Goal: Check status: Check status

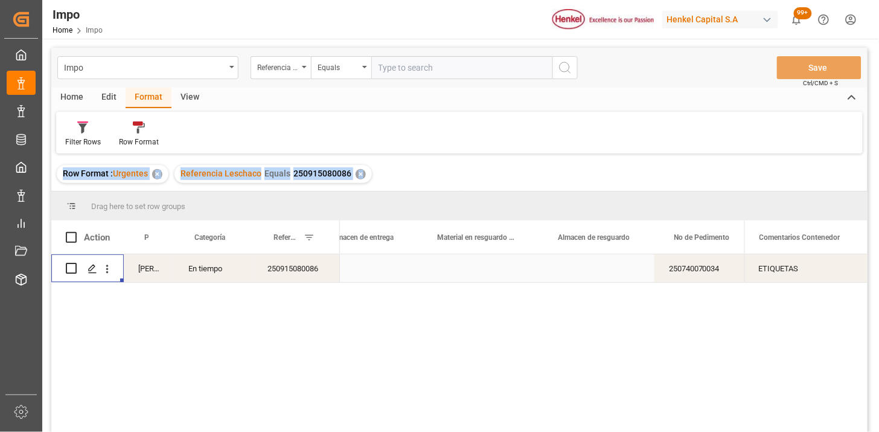
scroll to position [0, 547]
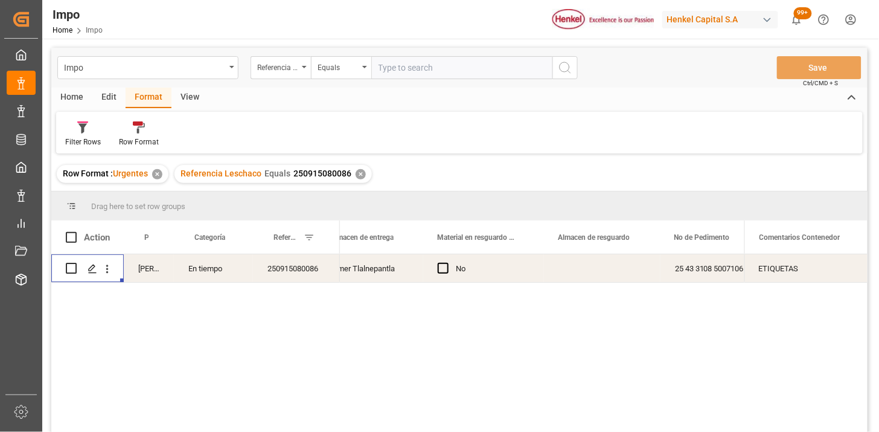
drag, startPoint x: 402, startPoint y: 69, endPoint x: 575, endPoint y: 94, distance: 174.5
click at [403, 69] on input "text" at bounding box center [461, 67] width 181 height 23
paste input "257330058"
type input "257330058"
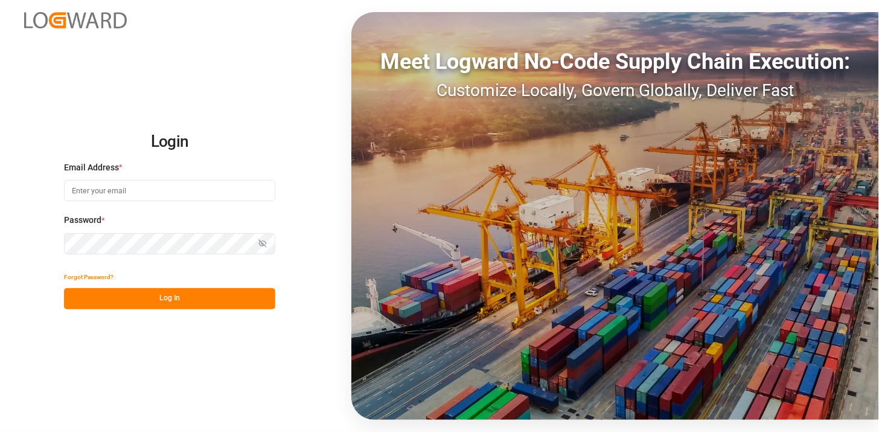
type input "martha.gonzalez@leschaco.com"
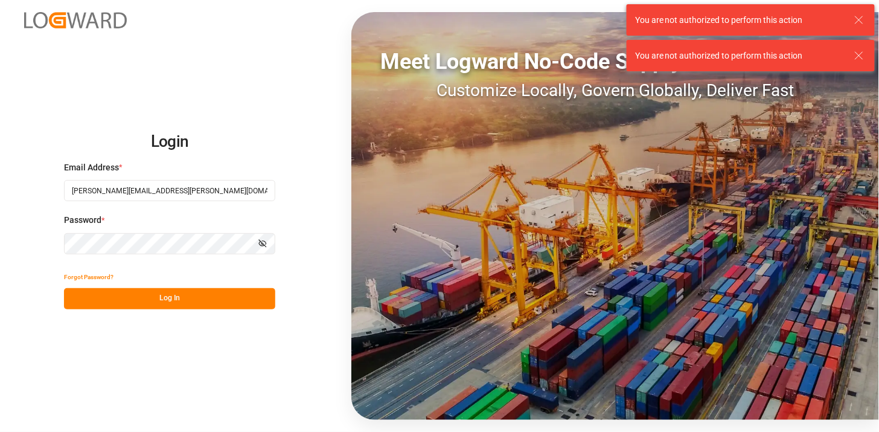
click at [214, 295] on button "Log In" at bounding box center [169, 298] width 211 height 21
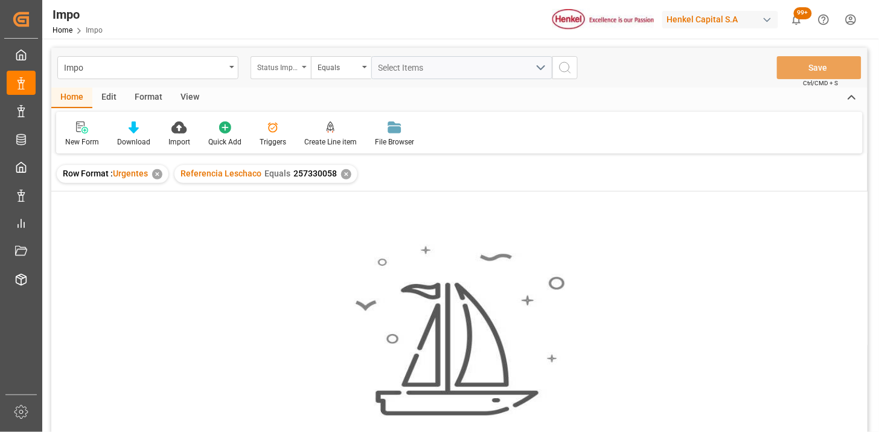
click at [290, 68] on div "Status Importación" at bounding box center [277, 66] width 41 height 14
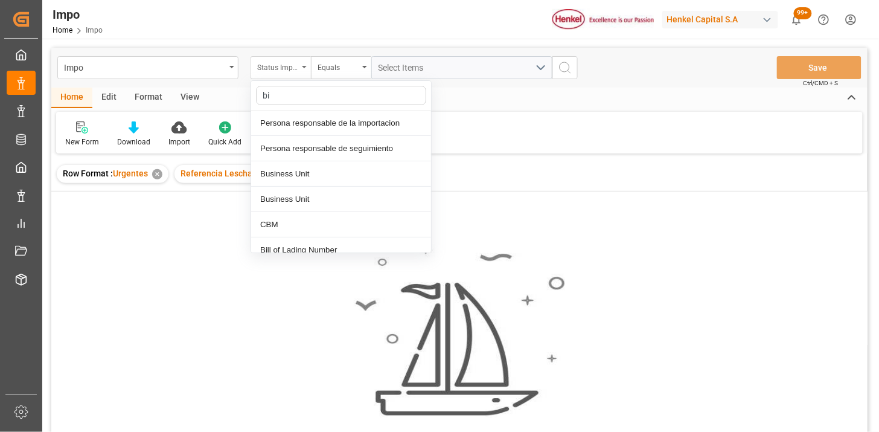
type input "bil"
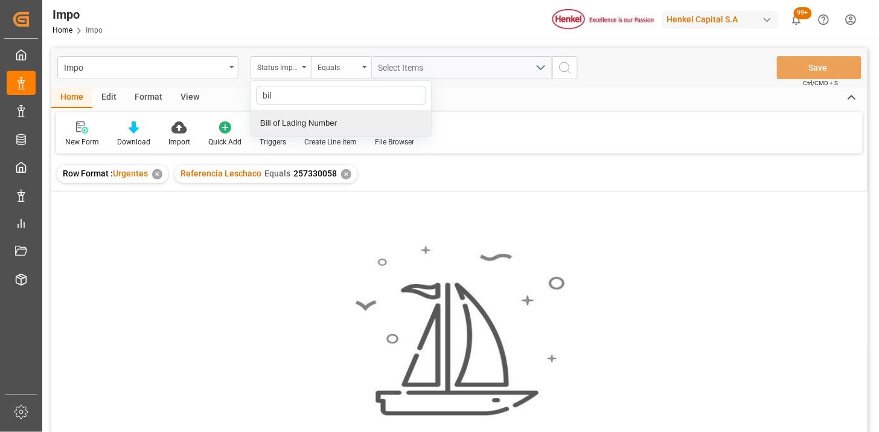
click at [321, 121] on div "Bill of Lading Number" at bounding box center [341, 122] width 180 height 25
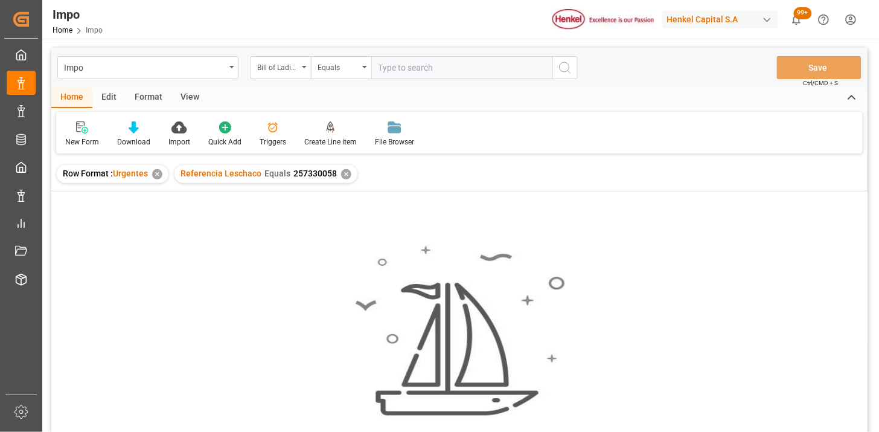
drag, startPoint x: 382, startPoint y: 85, endPoint x: 391, endPoint y: 77, distance: 11.6
click at [385, 83] on div "Impo Bill of Lading Number Equals Save Ctrl/CMD + S" at bounding box center [459, 68] width 816 height 40
drag, startPoint x: 397, startPoint y: 71, endPoint x: 447, endPoint y: 78, distance: 50.1
click at [399, 71] on input "text" at bounding box center [461, 67] width 181 height 23
paste input "257330058"
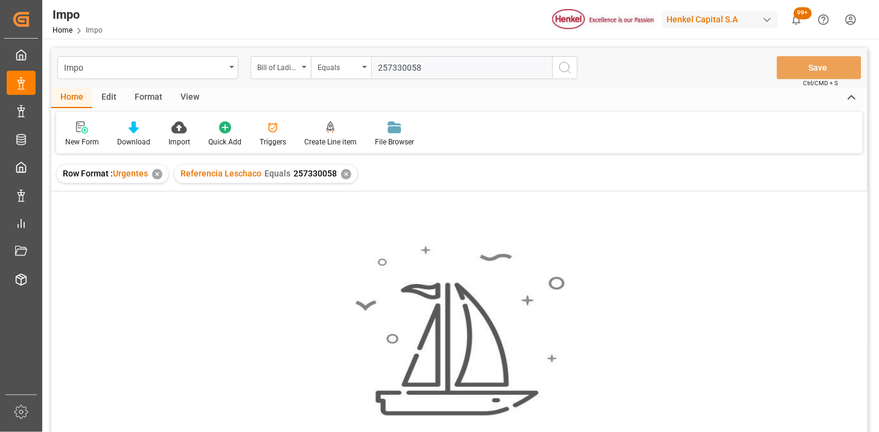
type input "257330058"
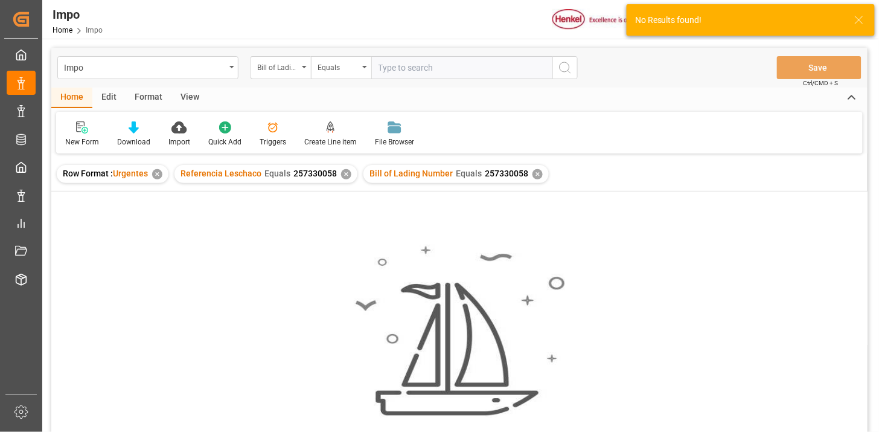
click at [341, 171] on div "✕" at bounding box center [346, 174] width 10 height 10
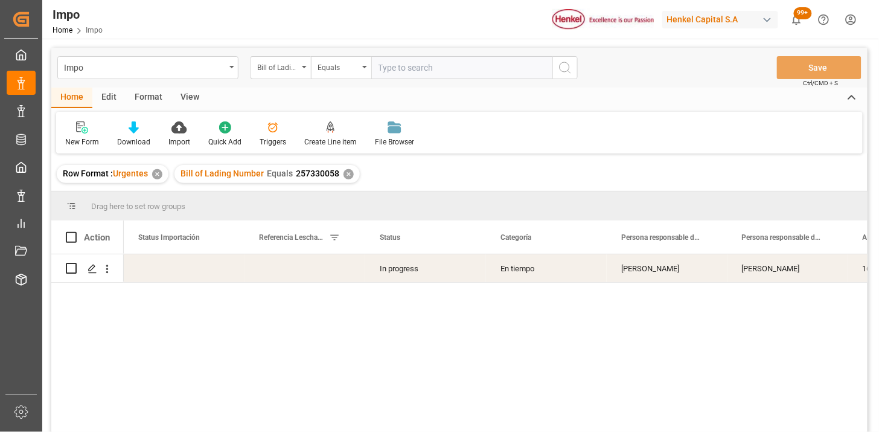
drag, startPoint x: 191, startPoint y: 95, endPoint x: 161, endPoint y: 114, distance: 35.2
click at [190, 95] on div "View" at bounding box center [189, 98] width 37 height 21
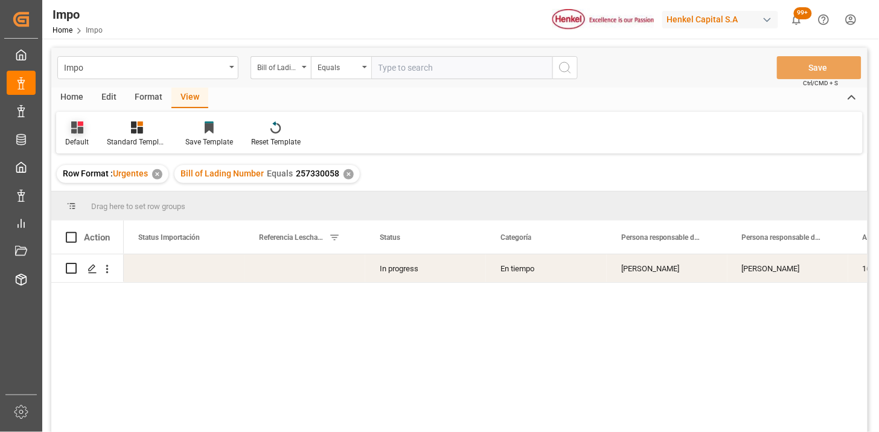
click at [71, 130] on icon at bounding box center [77, 127] width 12 height 12
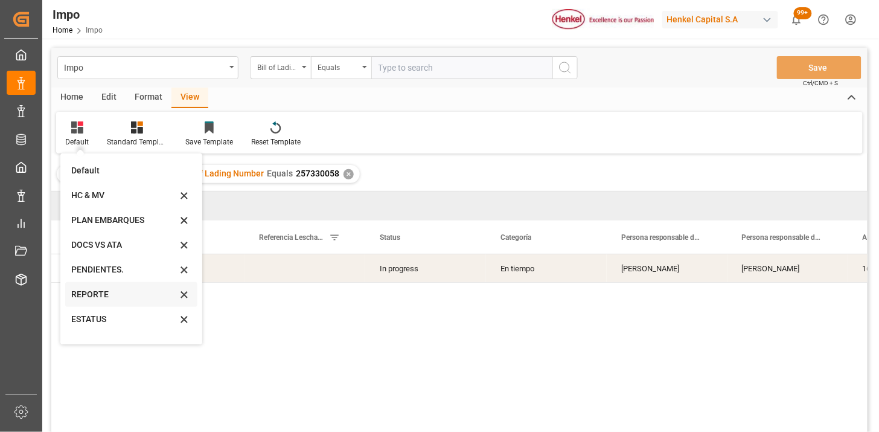
click at [103, 300] on div "REPORTE" at bounding box center [124, 294] width 106 height 13
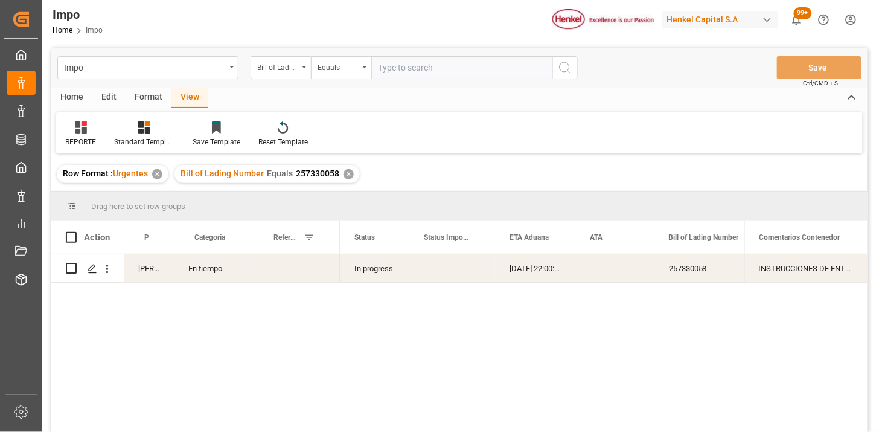
click at [297, 269] on div "Press SPACE to select this row." at bounding box center [296, 268] width 87 height 28
click at [296, 269] on div "Press SPACE to select this row." at bounding box center [296, 268] width 87 height 28
click at [296, 269] on input "Press SPACE to select this row." at bounding box center [297, 275] width 68 height 23
paste input "250906900819"
type input "250906900819"
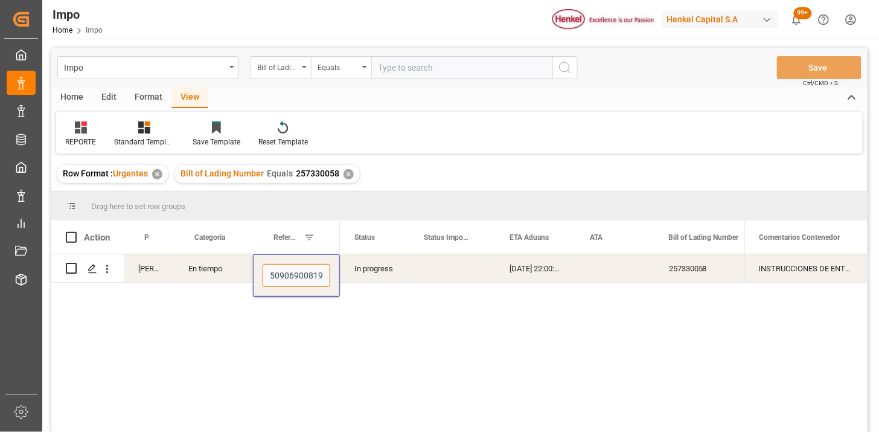
scroll to position [0, 3]
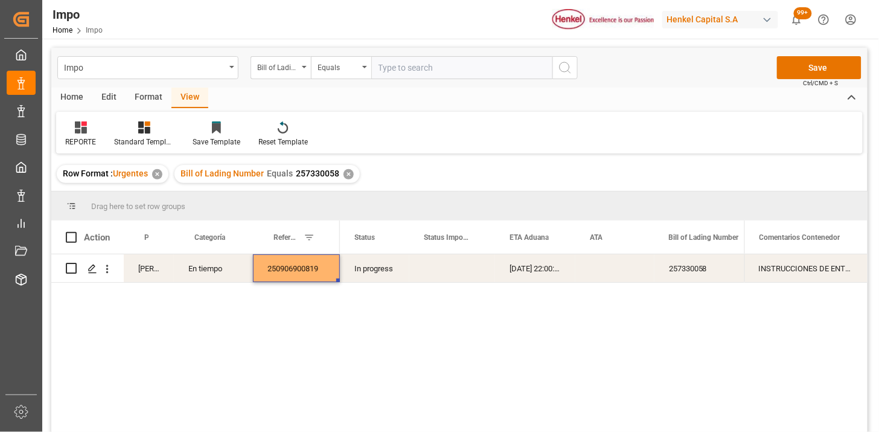
click at [530, 276] on div "12-09-2025 22:00:00" at bounding box center [535, 268] width 80 height 28
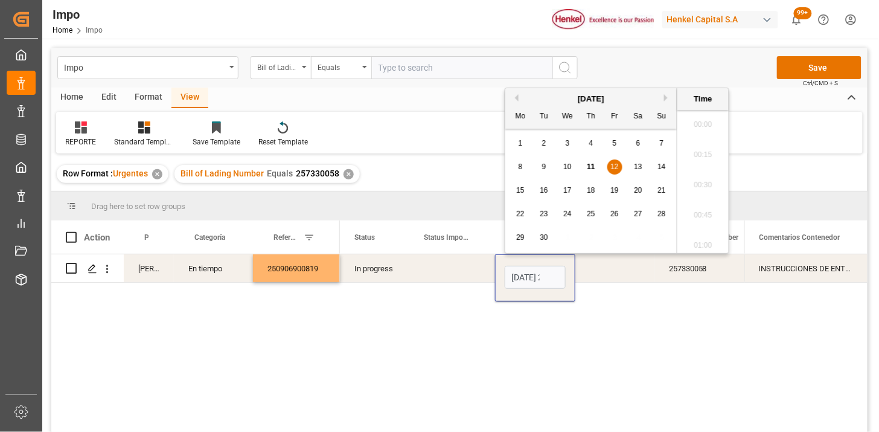
click at [530, 276] on input "12-09-2025 22:00" at bounding box center [535, 277] width 61 height 23
type input "13-09-2025 00:00"
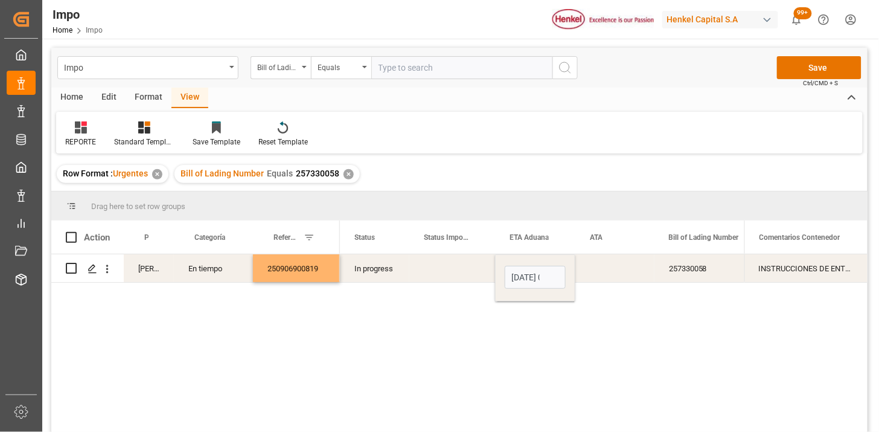
click at [443, 274] on div "Press SPACE to select this row." at bounding box center [452, 268] width 86 height 28
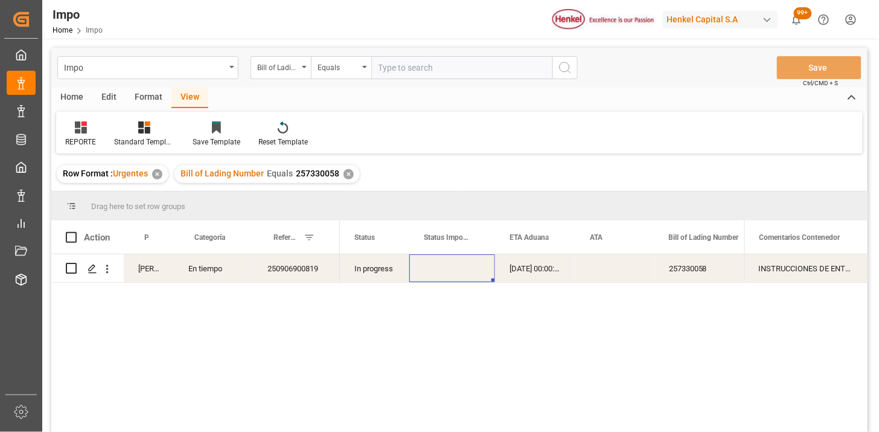
click at [472, 67] on input "text" at bounding box center [461, 67] width 181 height 23
paste input "250906900536"
type input "250906900536"
click at [291, 76] on div "Bill of Lading Number" at bounding box center [281, 67] width 60 height 23
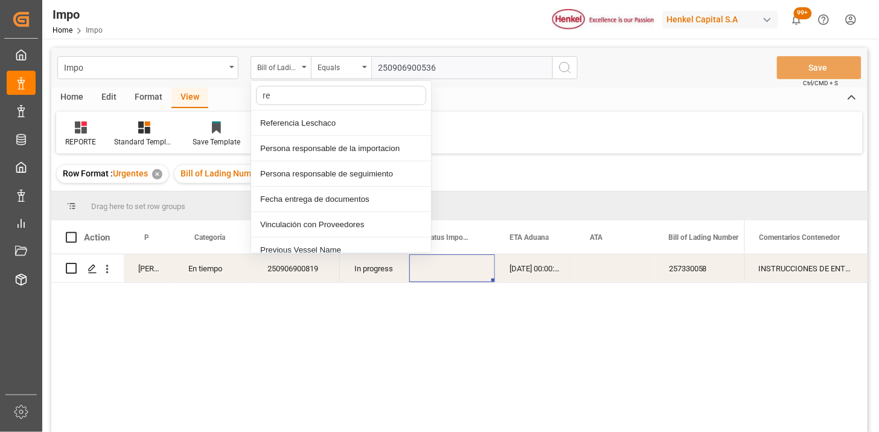
type input "ref"
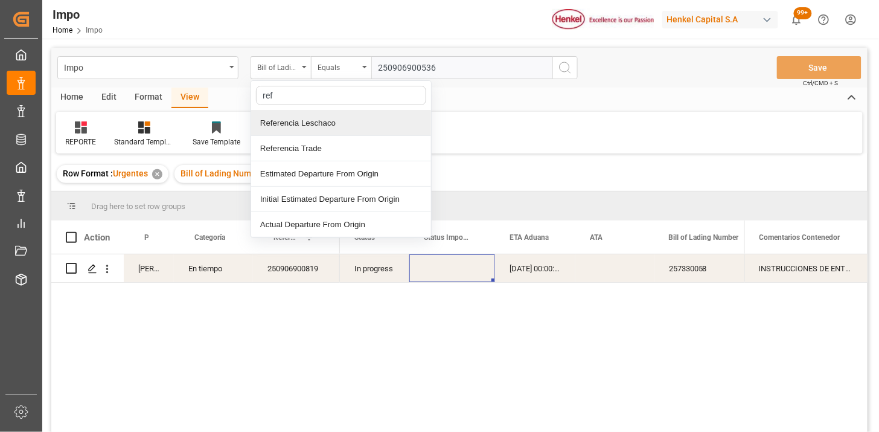
drag, startPoint x: 317, startPoint y: 121, endPoint x: 387, endPoint y: 85, distance: 78.6
click at [321, 118] on div "Referencia Leschaco" at bounding box center [341, 122] width 180 height 25
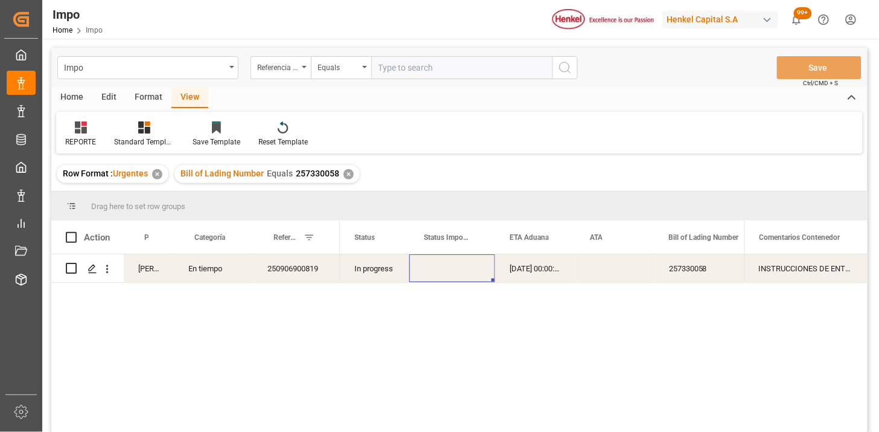
drag, startPoint x: 400, startPoint y: 74, endPoint x: 413, endPoint y: 74, distance: 13.3
click at [402, 74] on input "text" at bounding box center [461, 67] width 181 height 23
paste input "250906900536"
type input "250906900536"
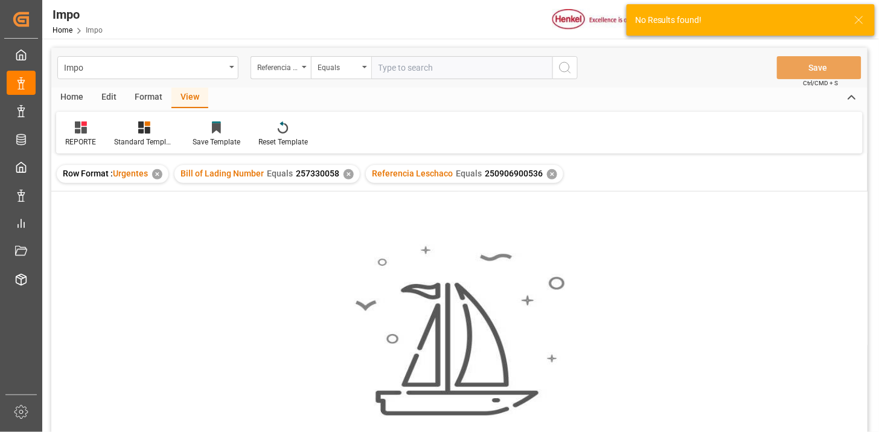
click at [349, 174] on div "✕" at bounding box center [349, 174] width 10 height 10
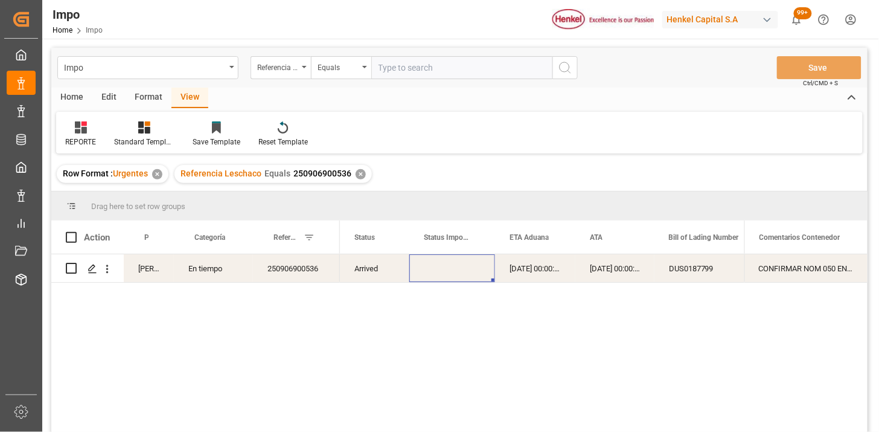
click at [603, 278] on div "08-09-2025 00:00:00" at bounding box center [614, 268] width 79 height 28
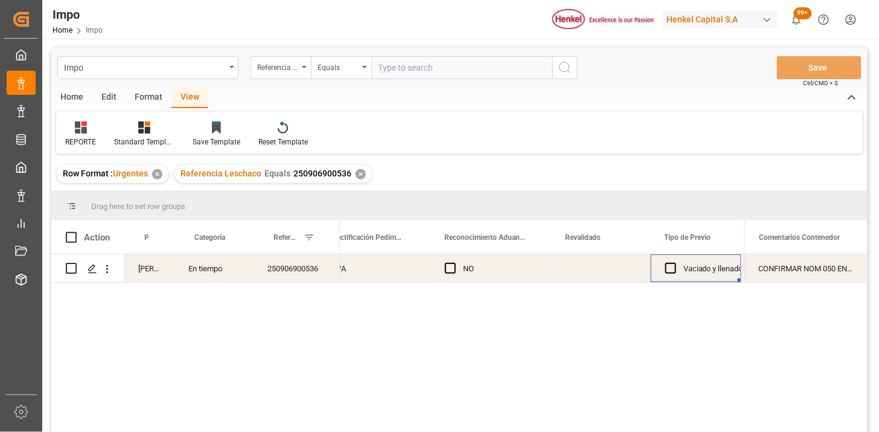
scroll to position [0, 1210]
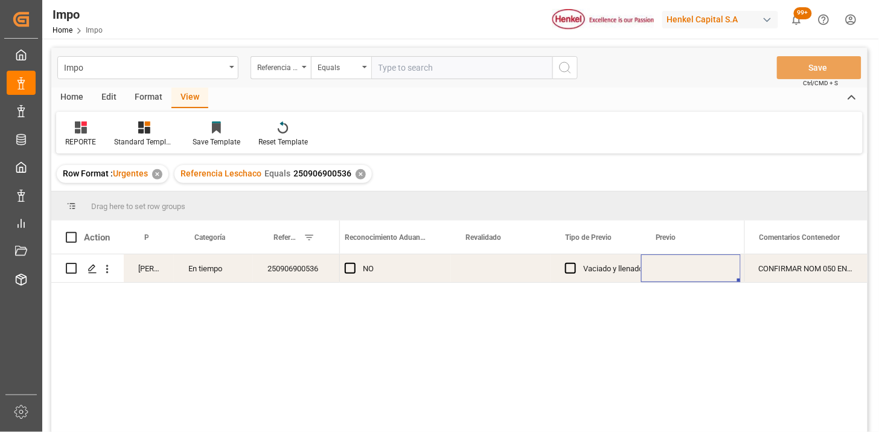
click at [483, 271] on div "Press SPACE to select this row." at bounding box center [501, 268] width 100 height 28
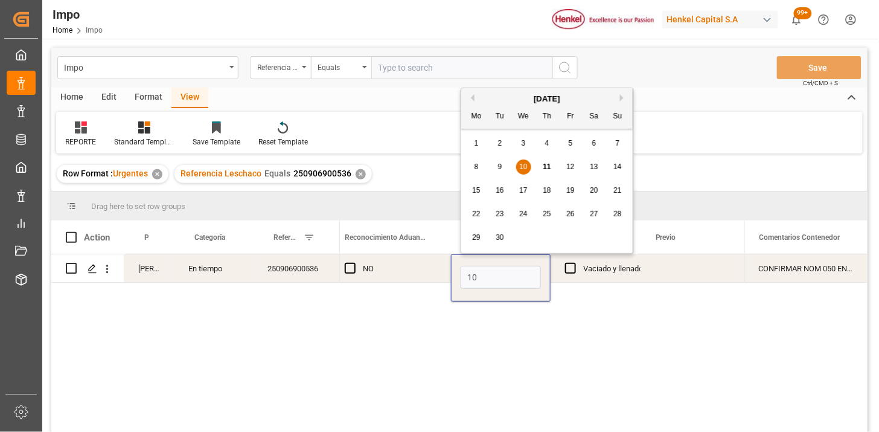
type input "10-09-2025"
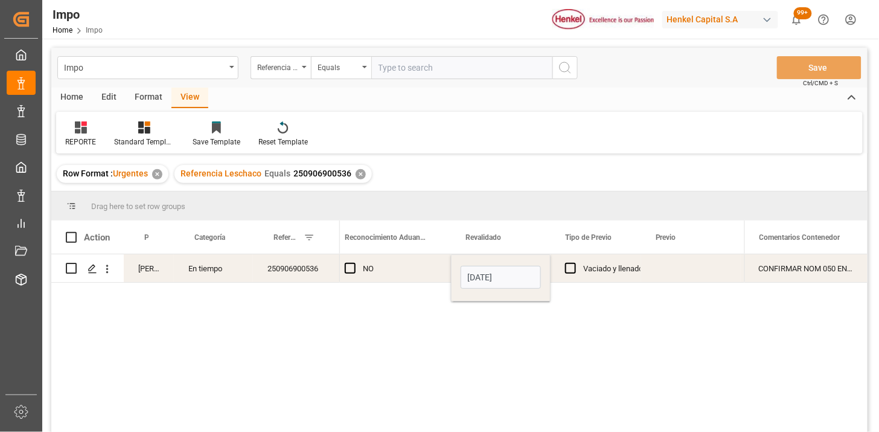
click at [667, 273] on div "Press SPACE to select this row." at bounding box center [691, 268] width 100 height 28
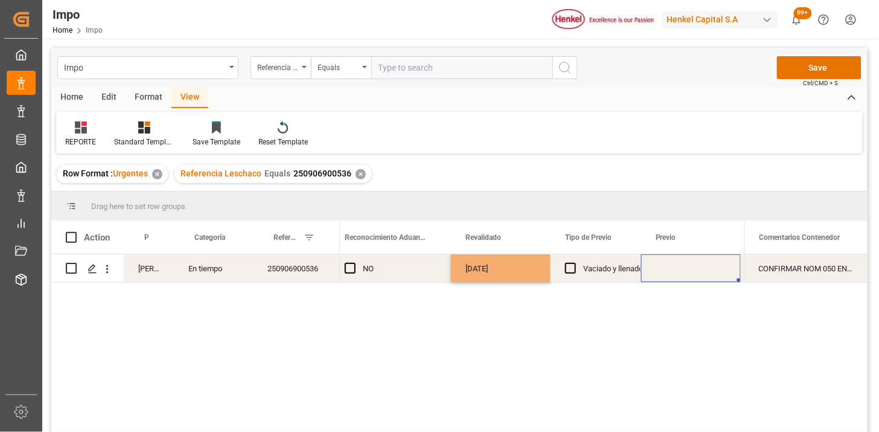
click at [667, 273] on div "Press SPACE to select this row." at bounding box center [691, 268] width 100 height 28
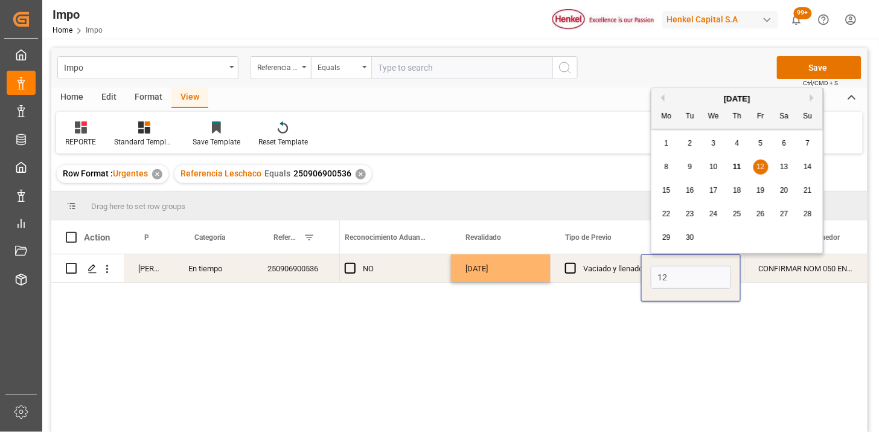
type input "12-09-2025"
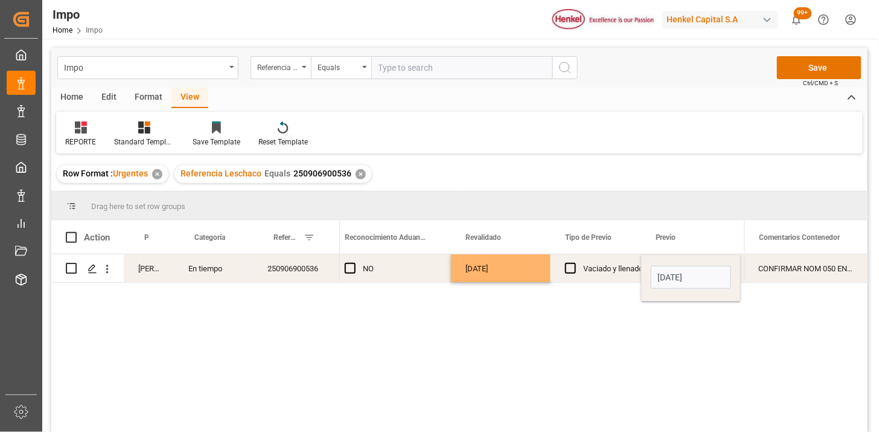
click at [789, 272] on div "CONFIRMAR NOM 050 EN PREVIO" at bounding box center [805, 268] width 123 height 28
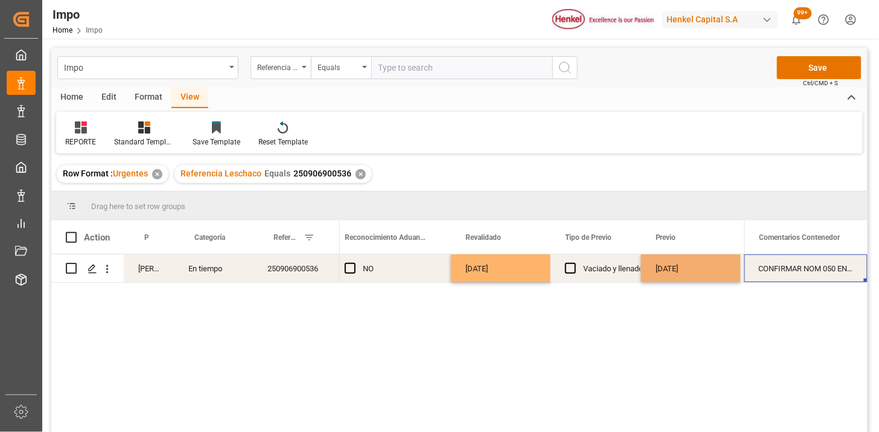
click at [789, 272] on div "CONFIRMAR NOM 050 EN PREVIO" at bounding box center [805, 268] width 123 height 28
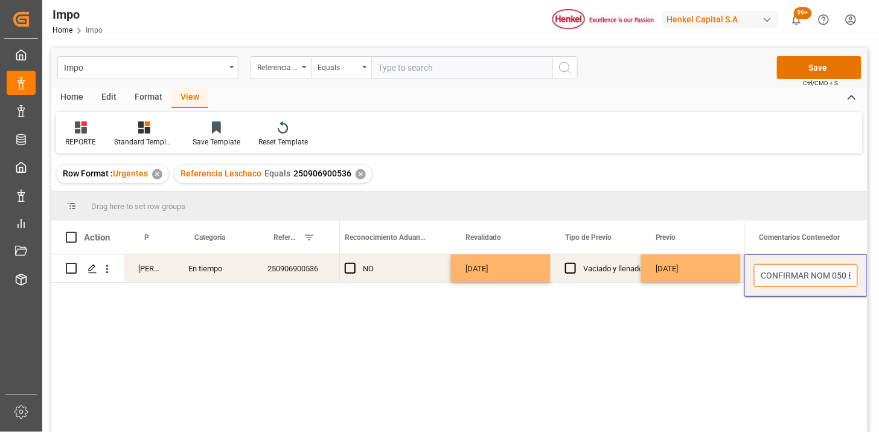
click at [789, 272] on input "CONFIRMAR NOM 050 EN PREVIO" at bounding box center [806, 275] width 104 height 23
type input "CONFIRMAR NOM 050 EN PREVIO | PREVIO REPROGRAMADO POR CLIMA (FECHA INICIAL 12.0…"
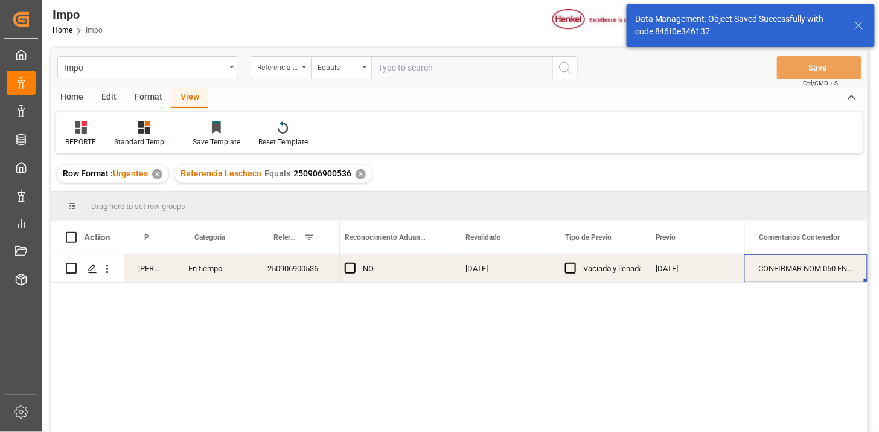
click at [810, 271] on div "CONFIRMAR NOM 050 EN PREVIO | PREVIO REPROGRAMADO POR CLIMA (FECHA INICIAL 12.0…" at bounding box center [805, 268] width 123 height 28
click at [810, 271] on input "CONFIRMAR NOM 050 EN PREVIO | PREVIO REPROGRAMADO POR CLIMA (FECHA INICIAL 12.0…" at bounding box center [806, 275] width 104 height 23
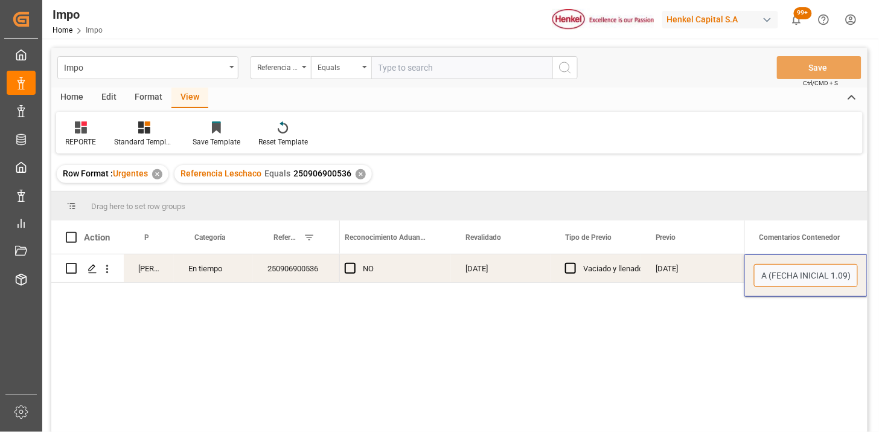
scroll to position [0, 274]
type input "CONFIRMAR NOM 050 EN PREVIO | PREVIO REPROGRAMADO POR CLIMA (FECHA INICIAL 11.0…"
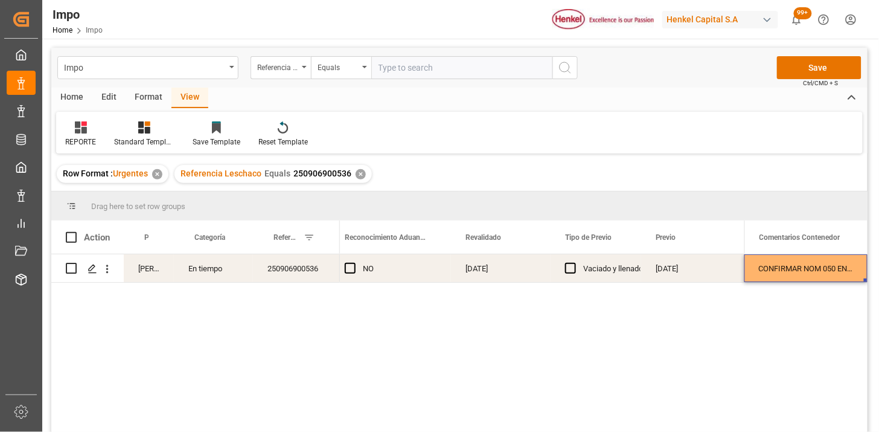
click at [810, 271] on div "CONFIRMAR NOM 050 EN PREVIO | PREVIO REPROGRAMADO POR CLIMA (FECHA INICIAL 11.0…" at bounding box center [805, 268] width 123 height 28
click at [811, 271] on input "CONFIRMAR NOM 050 EN PREVIO | PREVIO REPROGRAMADO POR CLIMA (FECHA INICIAL 11.0…" at bounding box center [806, 275] width 104 height 23
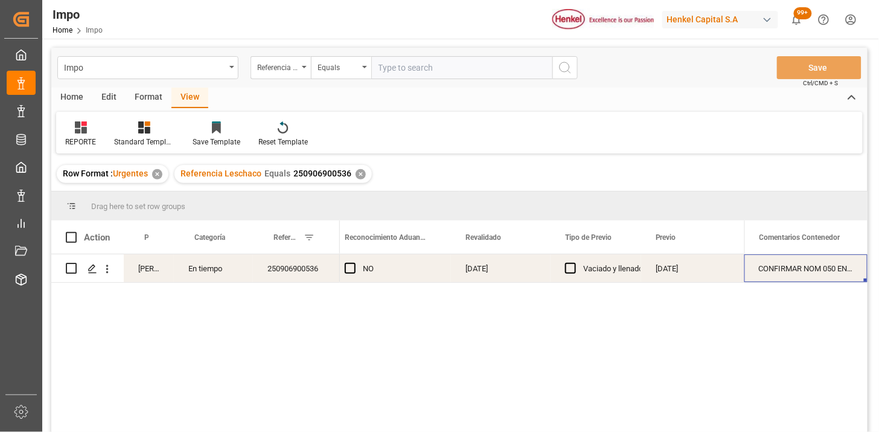
drag, startPoint x: 438, startPoint y: 76, endPoint x: 566, endPoint y: 95, distance: 129.5
click at [441, 75] on input "text" at bounding box center [461, 67] width 181 height 23
paste input "250915080141"
type input "250915080141"
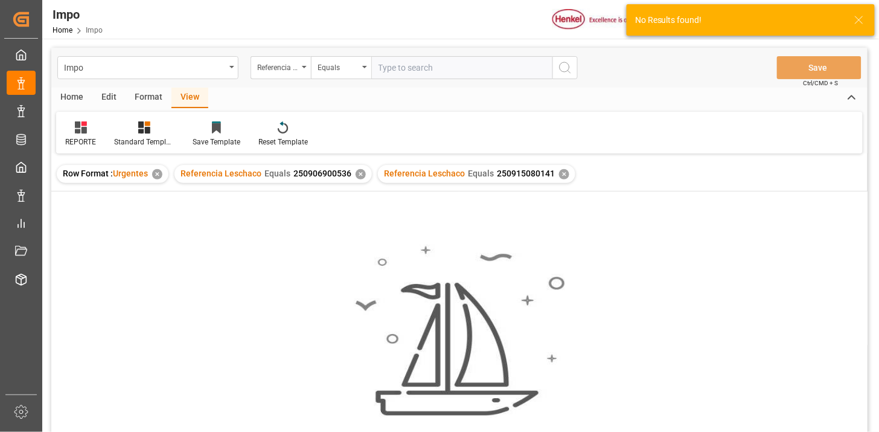
click at [359, 173] on div "✕" at bounding box center [361, 174] width 10 height 10
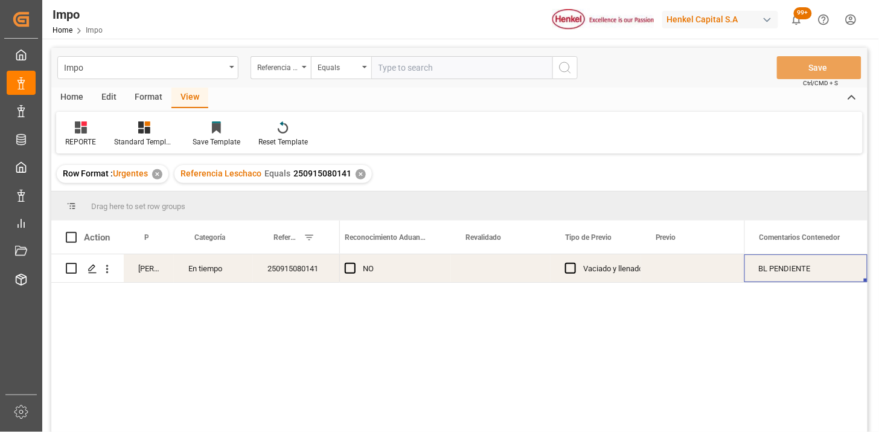
click at [485, 272] on div "Press SPACE to select this row." at bounding box center [501, 268] width 100 height 28
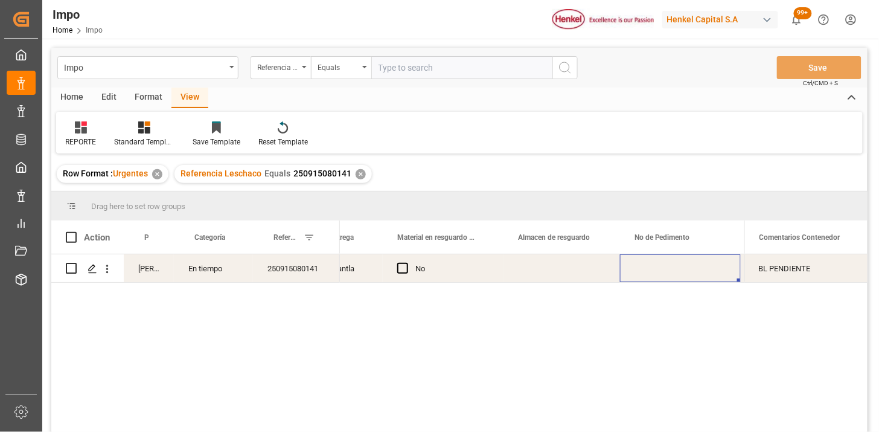
scroll to position [0, 687]
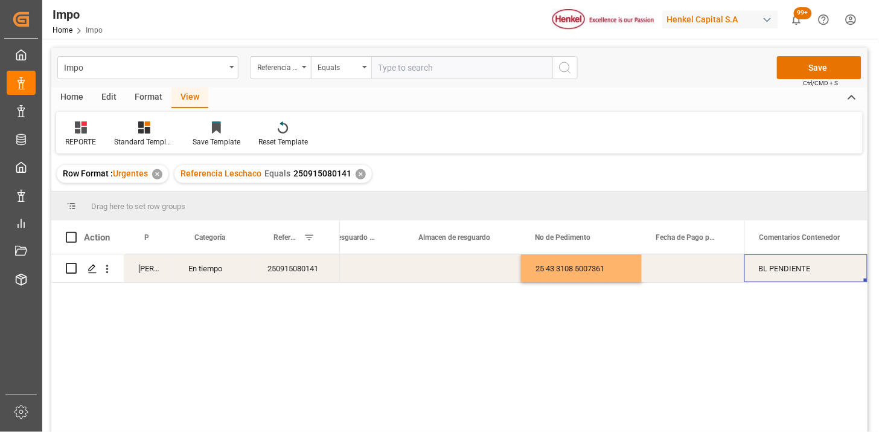
click at [791, 270] on div "BL PENDIENTE" at bounding box center [805, 268] width 123 height 28
type input "N/A"
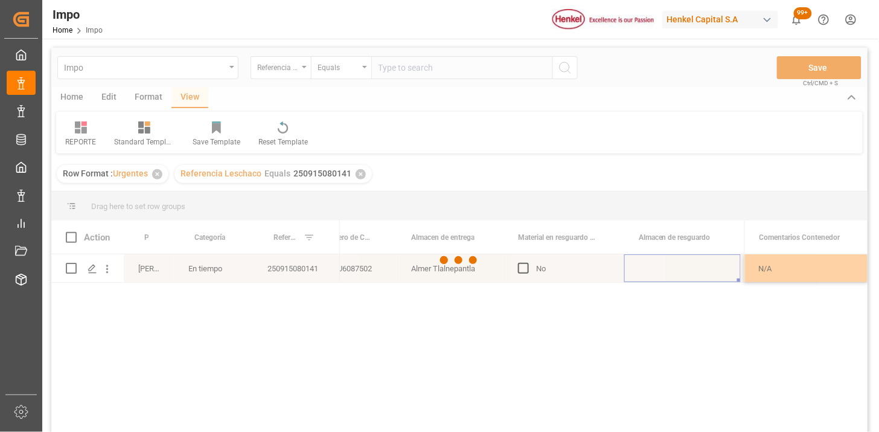
scroll to position [0, 587]
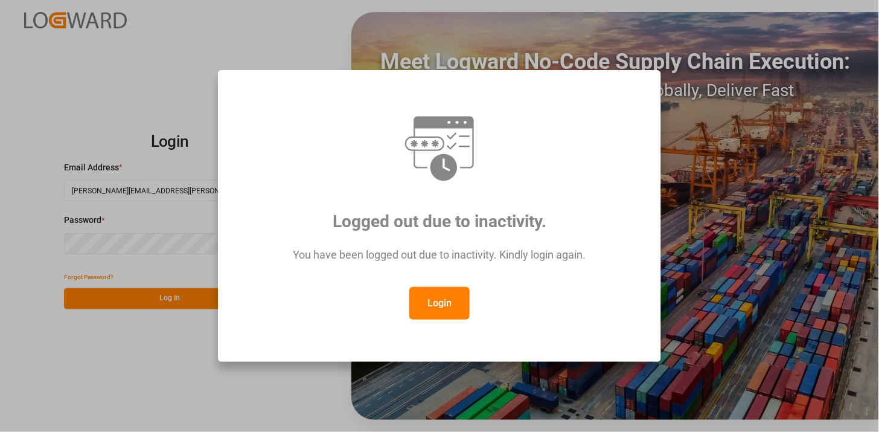
click at [446, 303] on button "Login" at bounding box center [439, 303] width 60 height 33
